Goal: Transaction & Acquisition: Purchase product/service

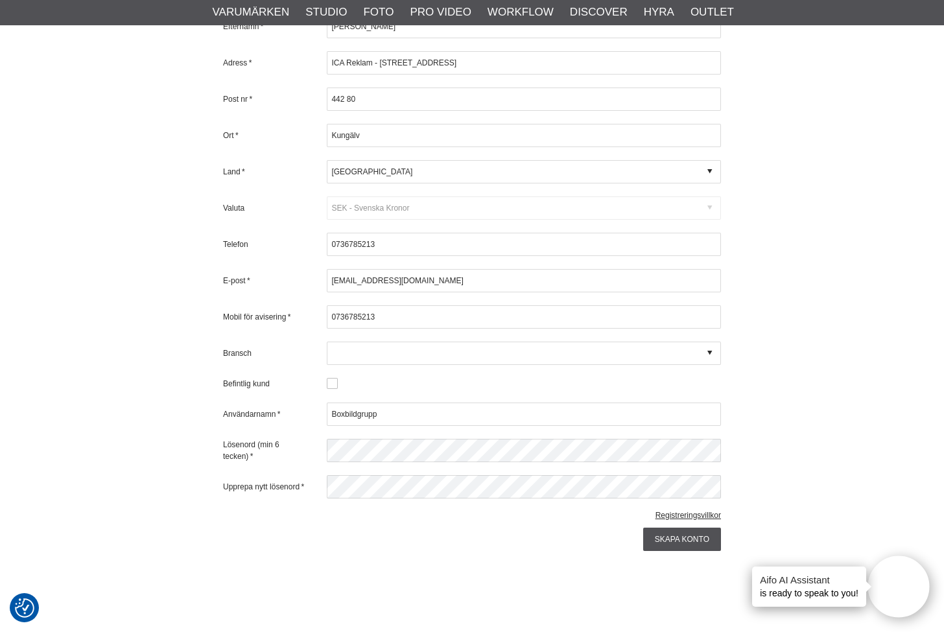
scroll to position [630, 0]
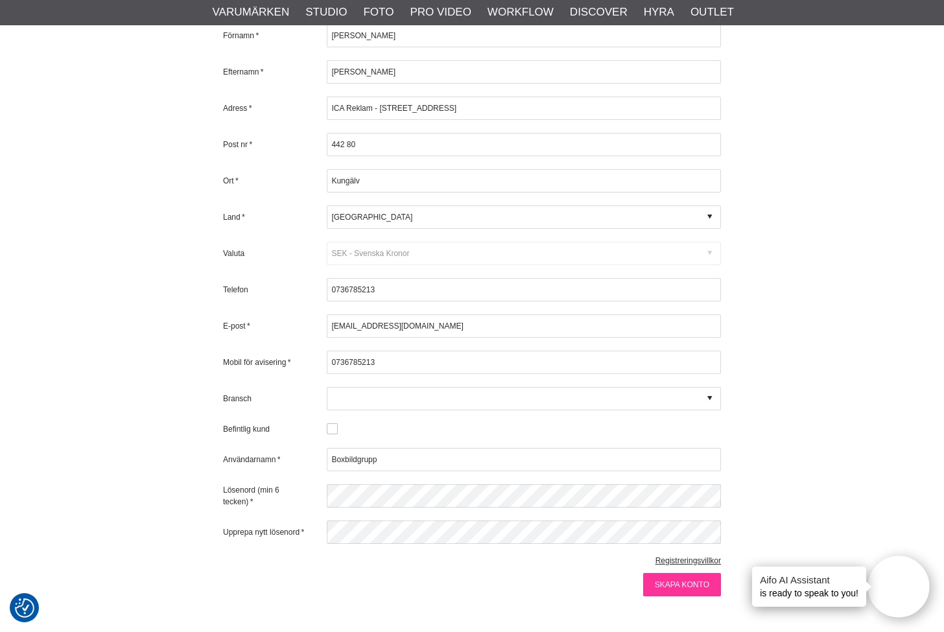
click at [679, 573] on input "Skapa konto" at bounding box center [682, 584] width 78 height 23
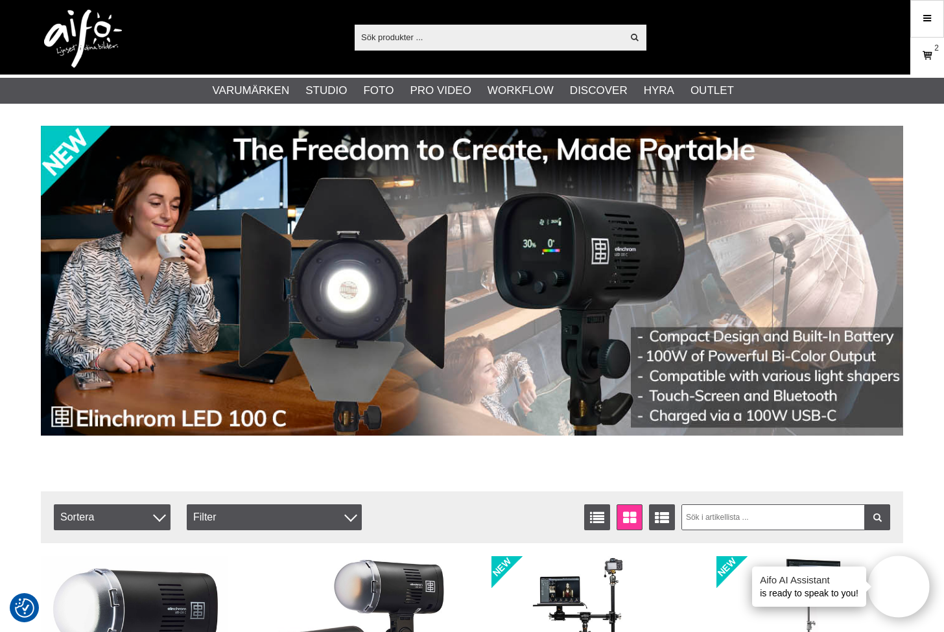
click at [929, 51] on icon at bounding box center [927, 56] width 13 height 14
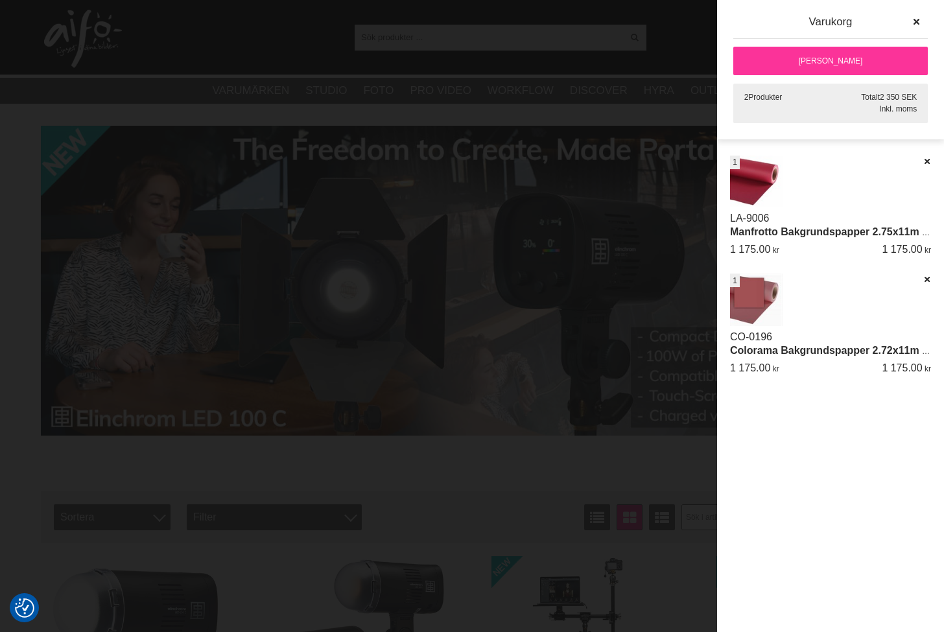
click at [835, 64] on link "[PERSON_NAME]" at bounding box center [831, 61] width 195 height 29
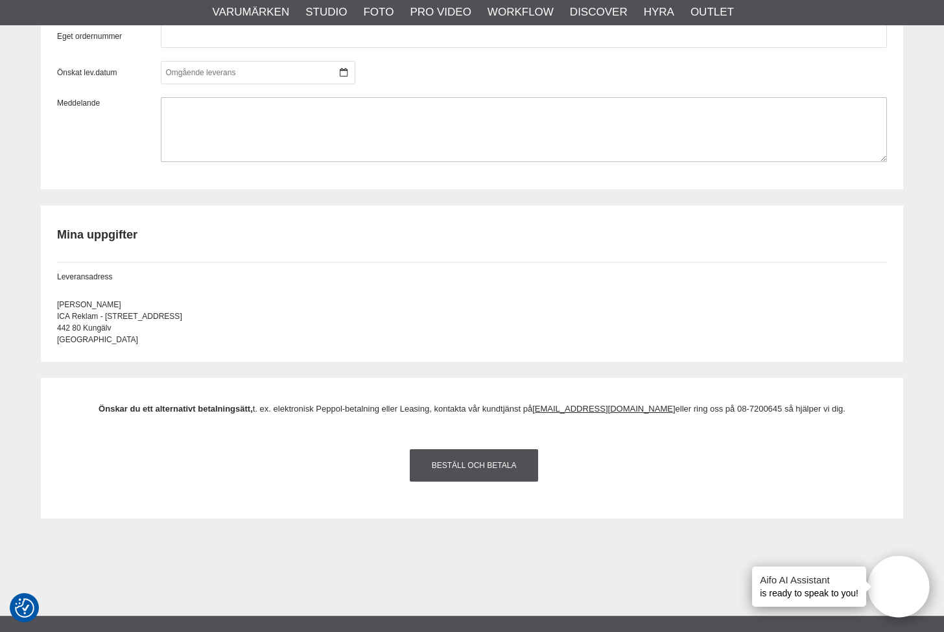
scroll to position [1097, 0]
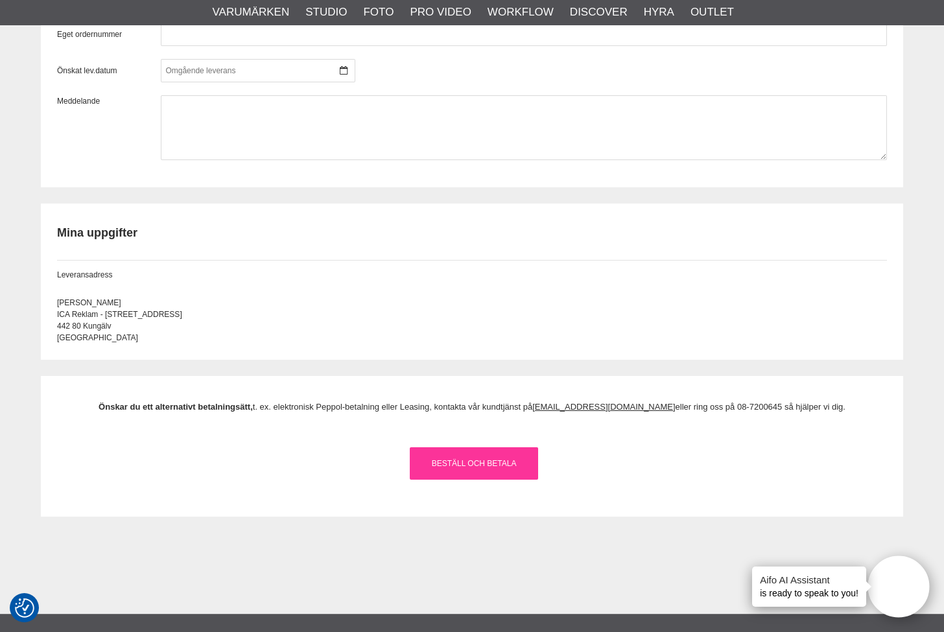
click at [501, 457] on link "Beställ och Betala" at bounding box center [474, 464] width 128 height 32
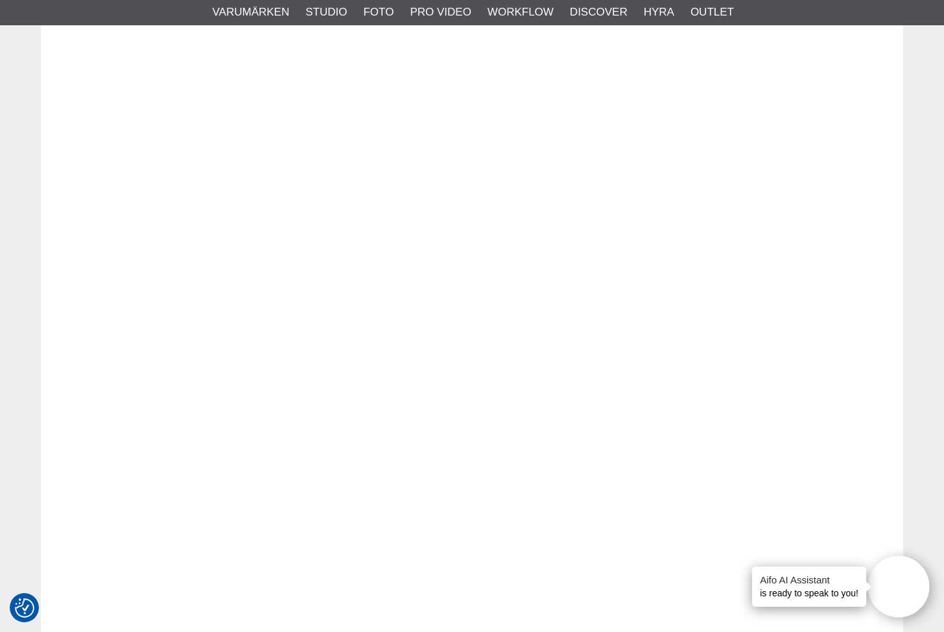
scroll to position [0, 0]
